Goal: Navigation & Orientation: Find specific page/section

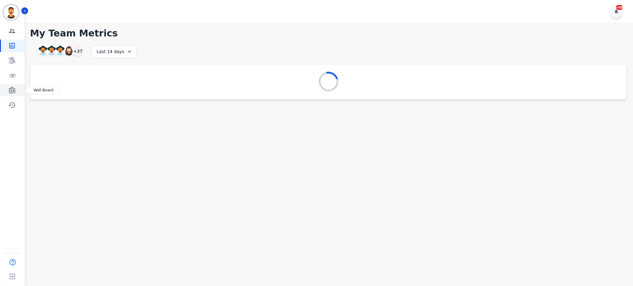
click at [15, 86] on link "Sidebar" at bounding box center [13, 90] width 24 height 12
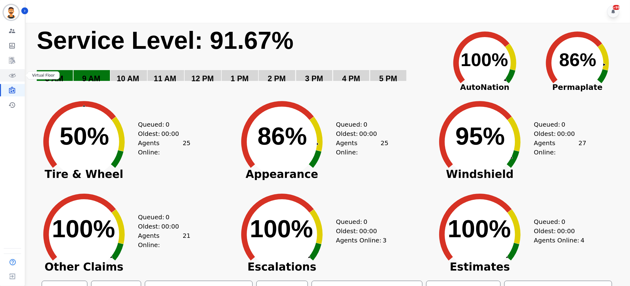
click at [15, 79] on link "Sidebar" at bounding box center [13, 75] width 24 height 12
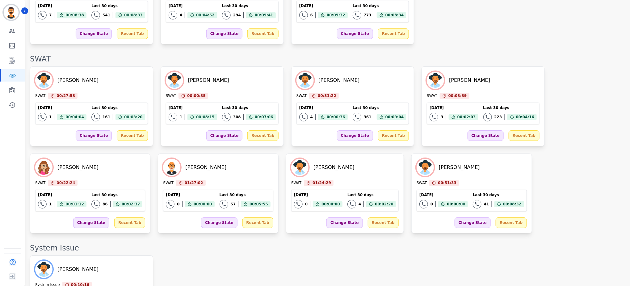
scroll to position [967, 0]
